Goal: Task Accomplishment & Management: Manage account settings

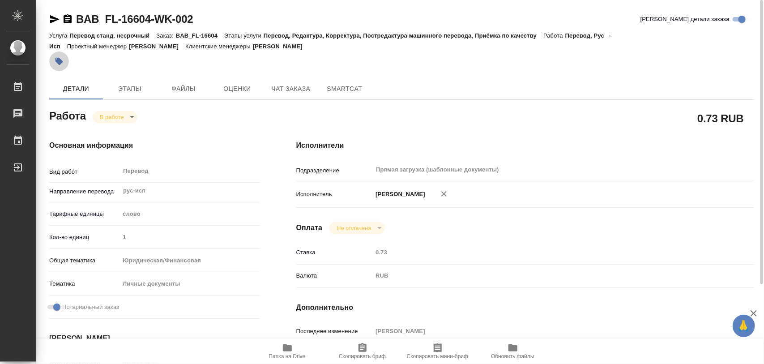
click at [58, 61] on icon "button" at bounding box center [60, 62] width 8 height 8
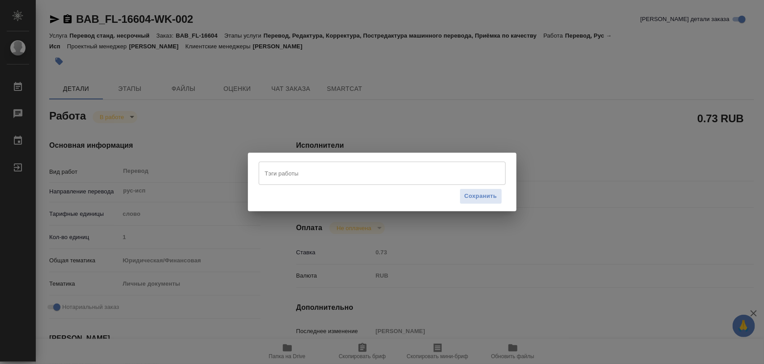
click at [293, 172] on input "Тэги работы" at bounding box center [374, 173] width 222 height 15
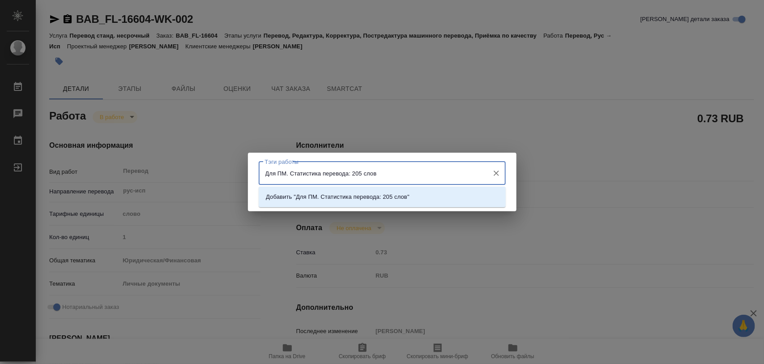
type input "Для ПМ. Статистика перевода: 205 слов."
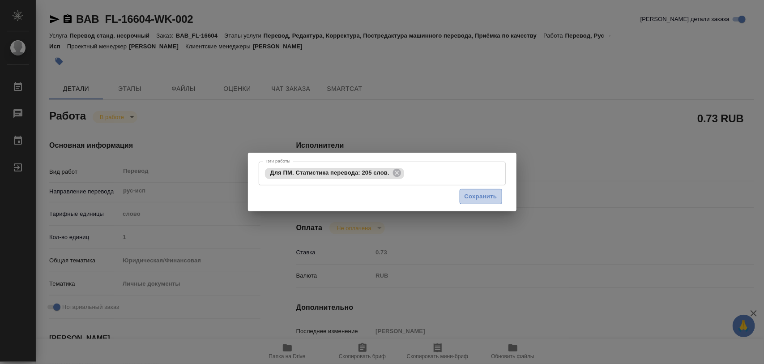
click at [496, 195] on span "Сохранить" at bounding box center [481, 197] width 33 height 10
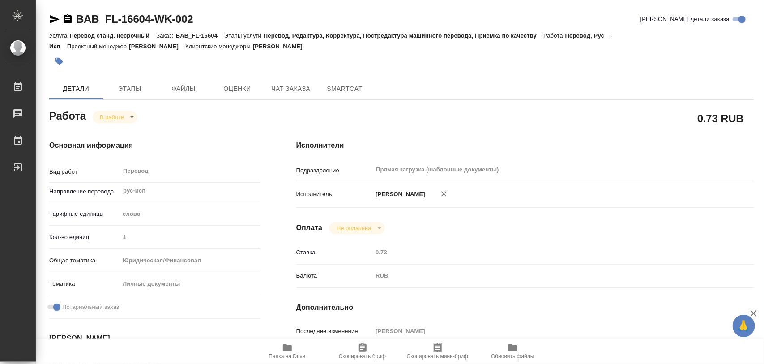
type input "inProgress"
type input "рус-исп"
type input "5a8b1489cc6b4906c91bfd90"
type input "1"
type input "yr-fn"
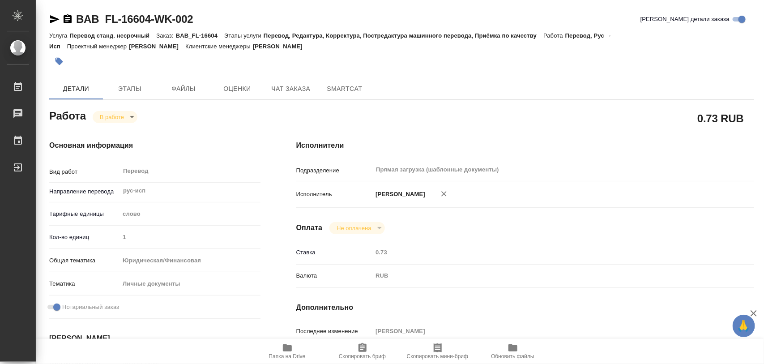
type input "5a8b8b956a9677013d343cfe"
checkbox input "true"
type input "30.09.2025 16:32"
type input "01.10.2025 10:23"
type input "02.10.2025 10:00"
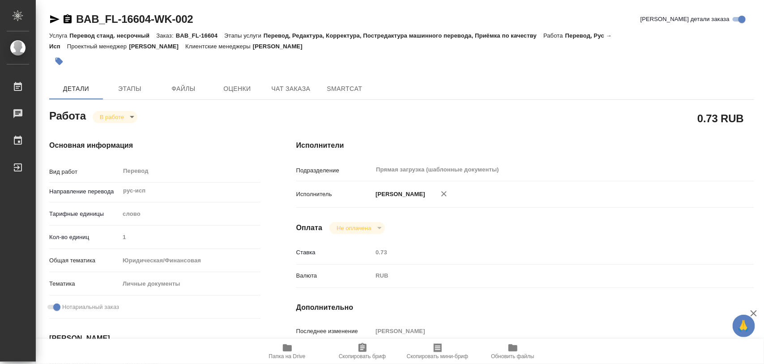
type input "02.10.2025 10:00"
type input "Прямая загрузка (шаблонные документы)"
type input "notPayed"
type input "0.73"
type input "RUB"
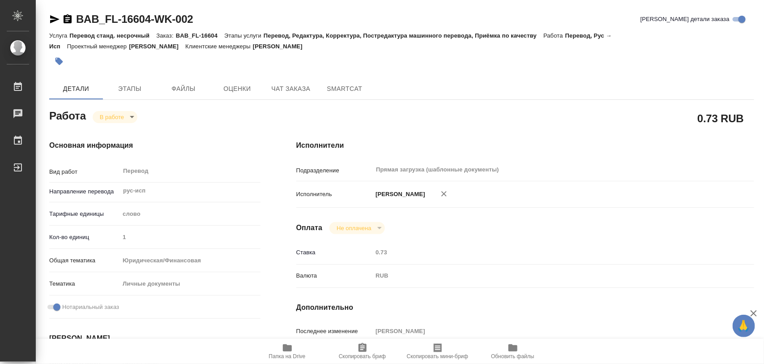
type input "[PERSON_NAME]"
type input "BAB_FL-16604"
type input "Перевод станд. несрочный"
type input "Перевод, Редактура, Корректура, Постредактура машинного перевода, Приёмка по ка…"
type input "[PERSON_NAME]"
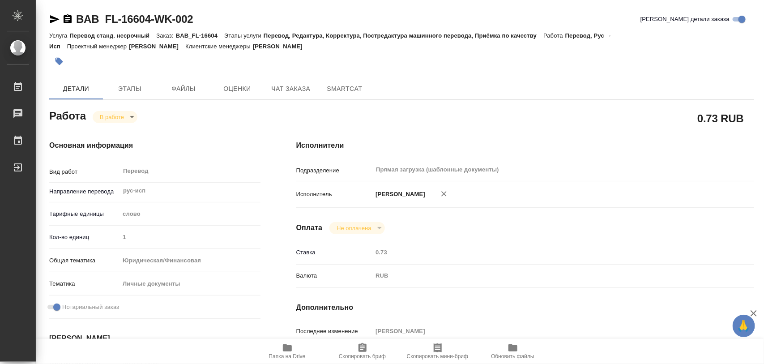
type input "/Clients/FL_BAB/Orders/BAB_FL-16604"
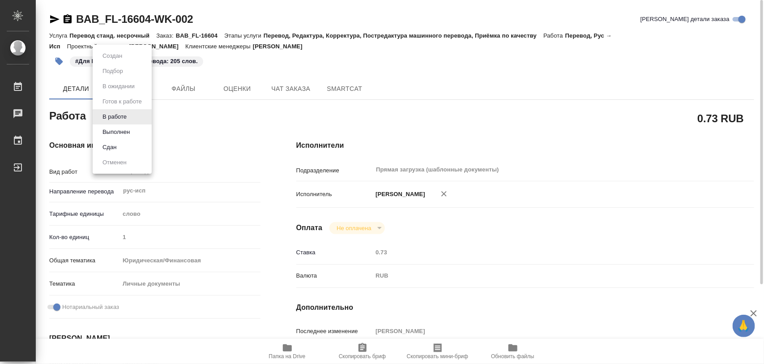
click at [130, 119] on body "🙏 .cls-1 fill:#fff; AWATERA Iglakov Maksim Работы 0 Чаты График Выйти BAB_FL-16…" at bounding box center [382, 182] width 764 height 364
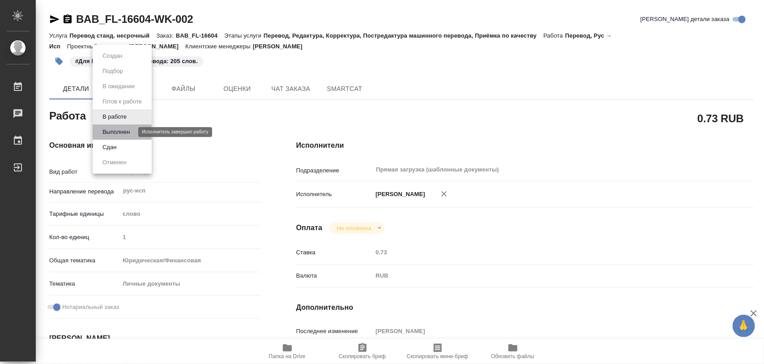
click at [121, 130] on button "Выполнен" at bounding box center [116, 132] width 33 height 10
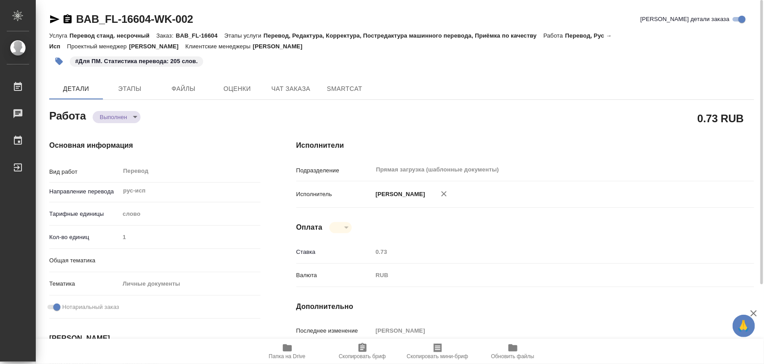
type textarea "x"
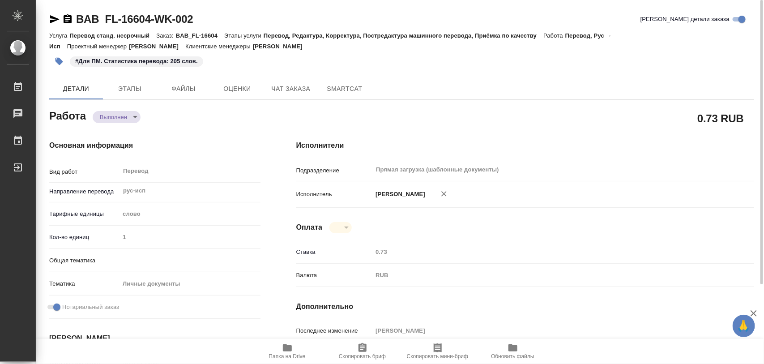
type textarea "x"
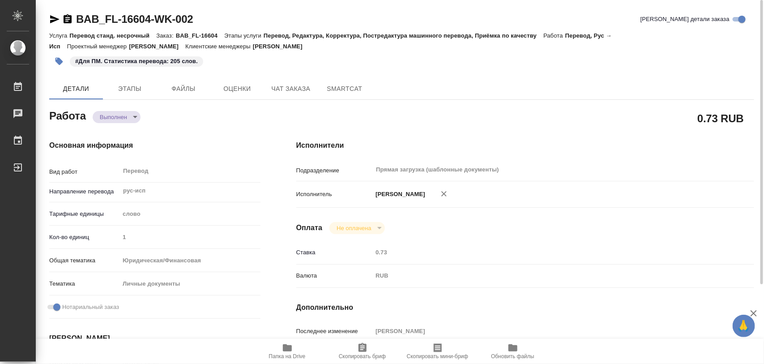
type textarea "x"
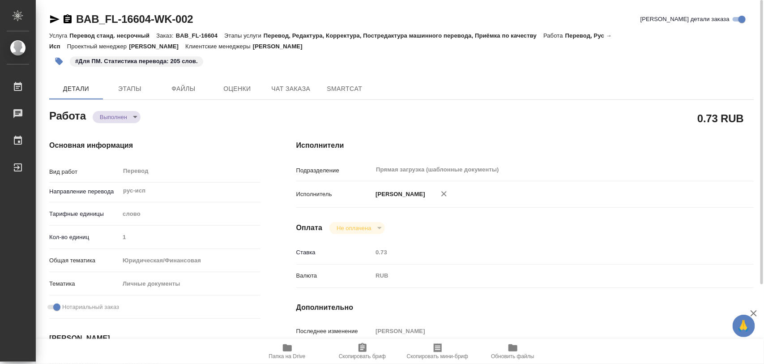
click at [58, 61] on icon "button" at bounding box center [60, 62] width 8 height 8
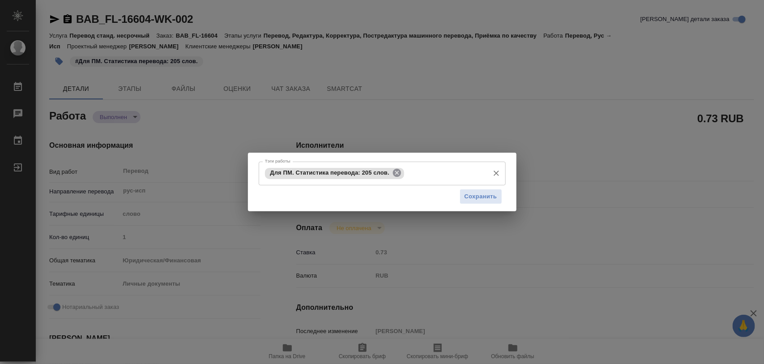
click at [398, 174] on icon at bounding box center [397, 173] width 10 height 10
click at [399, 174] on input "Тэги работы" at bounding box center [374, 173] width 222 height 15
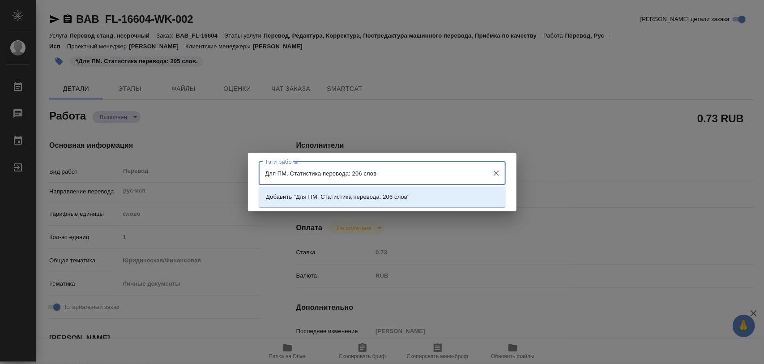
type input "Для ПМ. Статистика перевода: 206 слов."
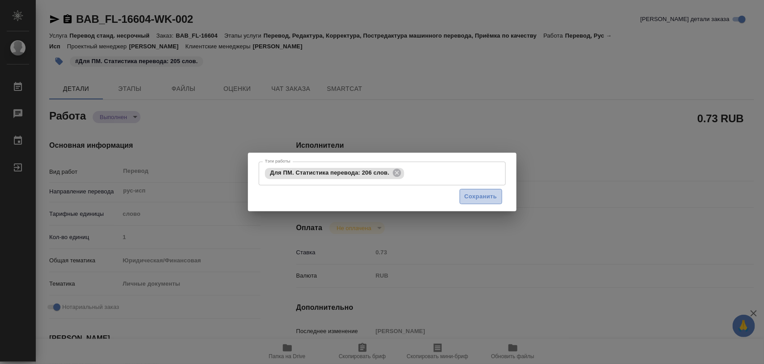
click at [491, 197] on span "Сохранить" at bounding box center [481, 197] width 33 height 10
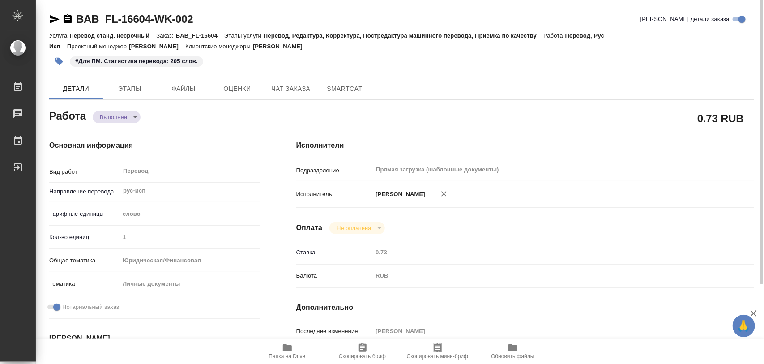
type input "completed"
type textarea "Перевод"
type textarea "x"
type input "рус-исп"
type input "5a8b1489cc6b4906c91bfd90"
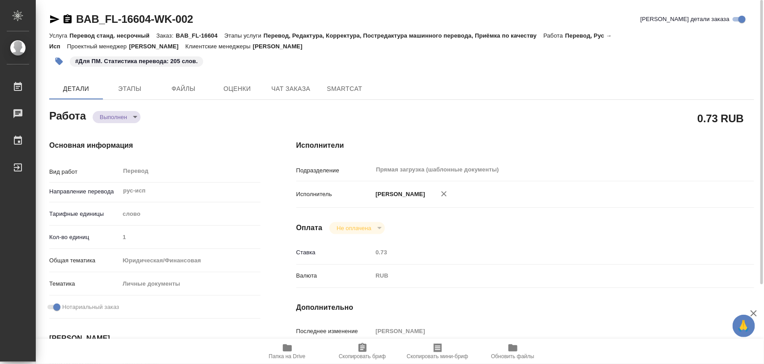
type input "1"
type input "yr-fn"
type input "5a8b8b956a9677013d343cfe"
checkbox input "true"
type input "30.09.2025 16:32"
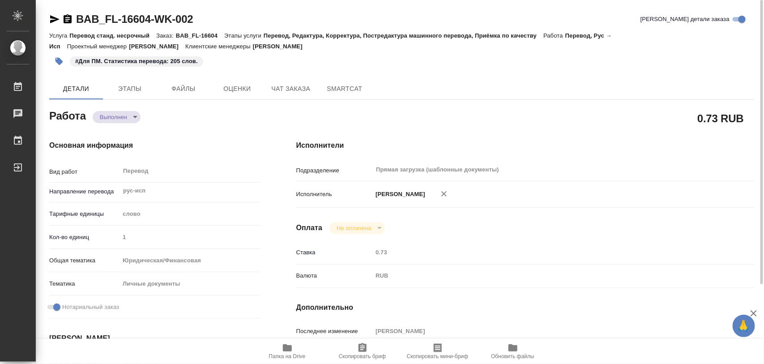
type input "01.10.2025 10:23"
type input "02.10.2025 10:00"
type input "02.10.2025 09:46"
type input "02.10.2025 10:00"
type input "Прямая загрузка (шаблонные документы)"
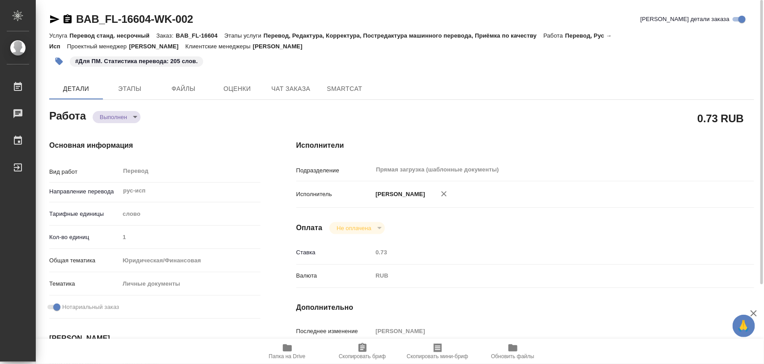
type input "notPayed"
type input "0.73"
type input "RUB"
type input "[PERSON_NAME]"
type textarea "x"
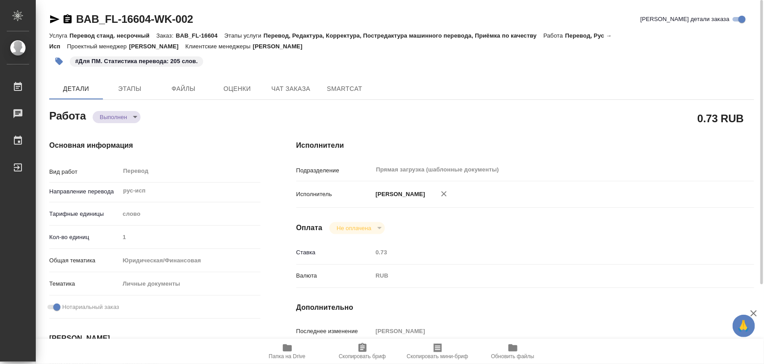
type textarea "/Clients/FL_BAB/Orders/BAB_FL-16604/Translated/BAB_FL-16604-WK-002"
type textarea "x"
type input "BAB_FL-16604"
type input "Перевод станд. несрочный"
type input "Перевод, Редактура, Корректура, Постредактура машинного перевода, Приёмка по ка…"
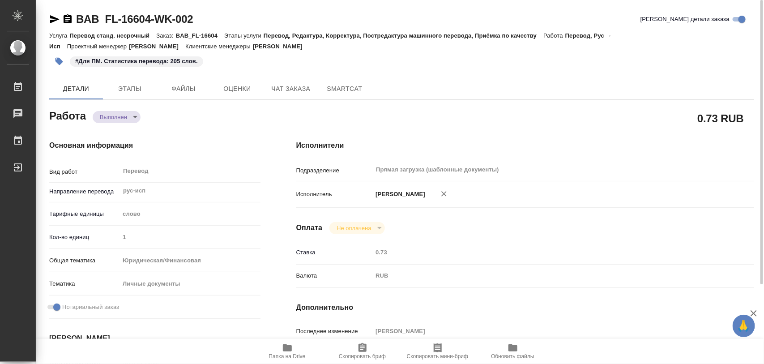
type input "[PERSON_NAME]"
type input "/Clients/FL_BAB/Orders/BAB_FL-16604"
type textarea "x"
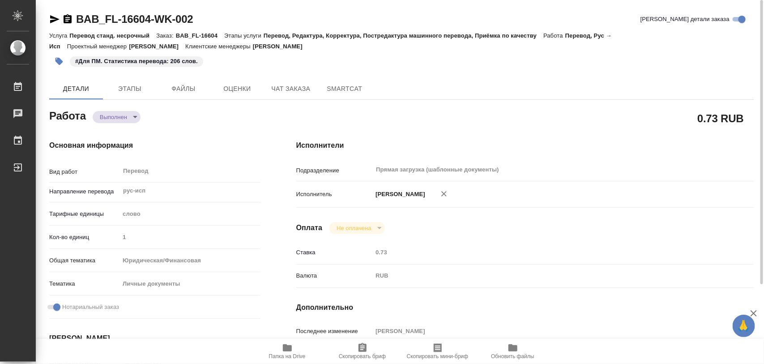
type textarea "x"
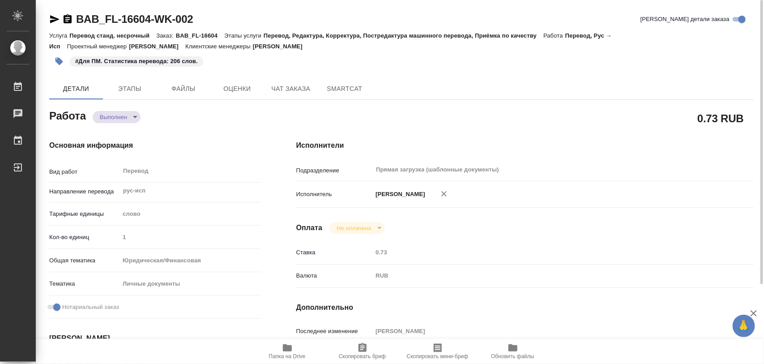
type textarea "x"
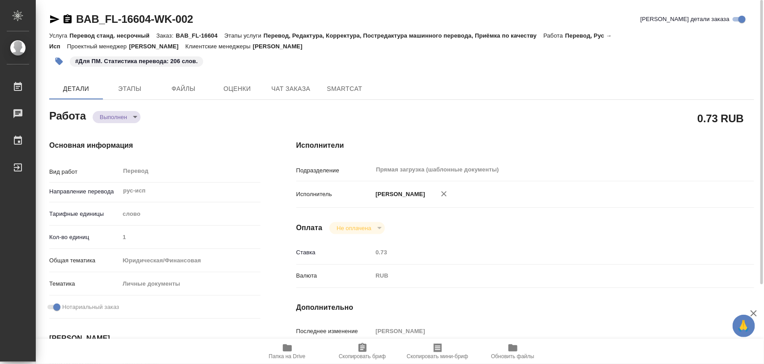
type textarea "x"
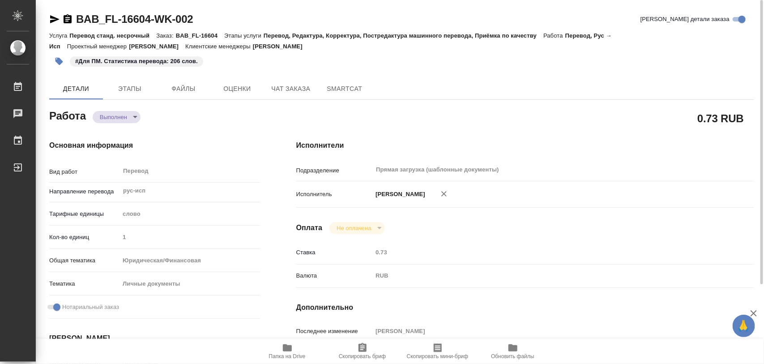
type textarea "x"
